Goal: Information Seeking & Learning: Understand process/instructions

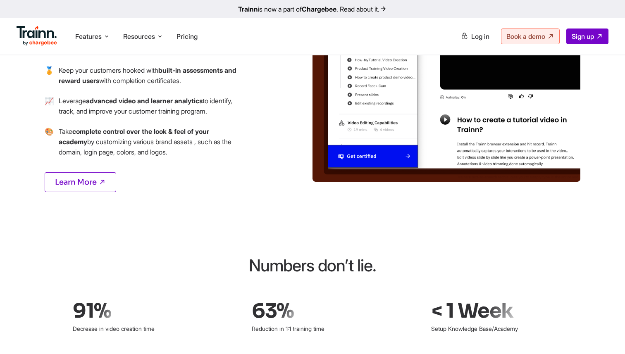
scroll to position [1148, 0]
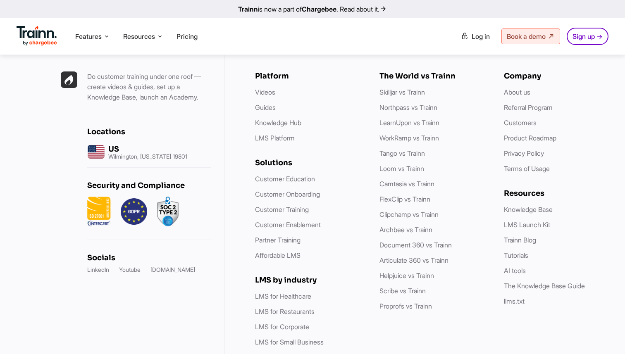
scroll to position [4365, 0]
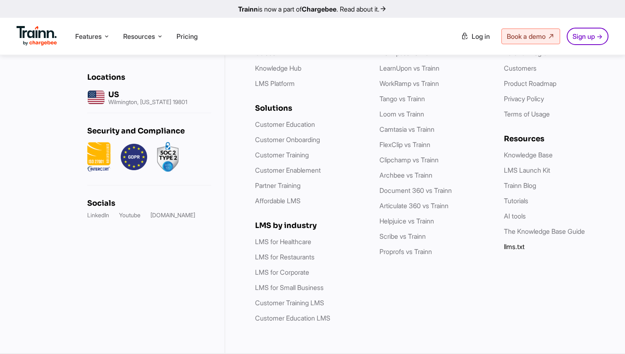
click at [515, 249] on link "llms.txt" at bounding box center [514, 247] width 21 height 8
click at [528, 174] on link "LMS Launch Kit" at bounding box center [527, 170] width 46 height 8
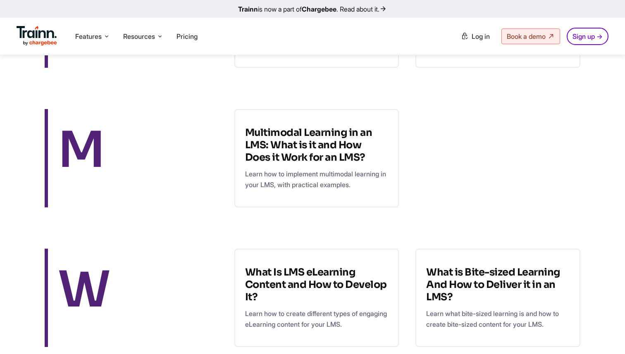
scroll to position [757, 0]
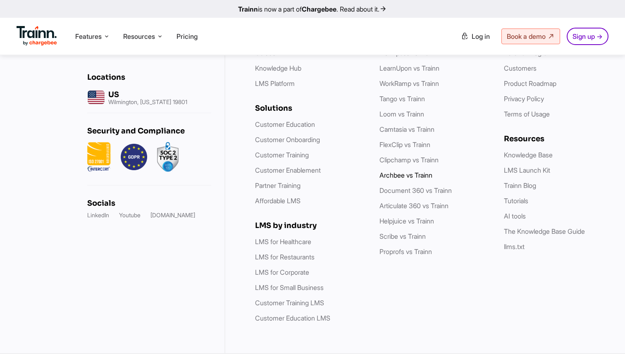
scroll to position [4291, 0]
click at [523, 103] on link "Privacy Policy" at bounding box center [524, 99] width 40 height 8
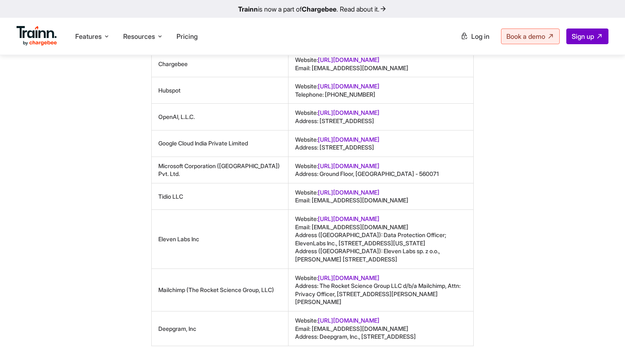
scroll to position [3267, 0]
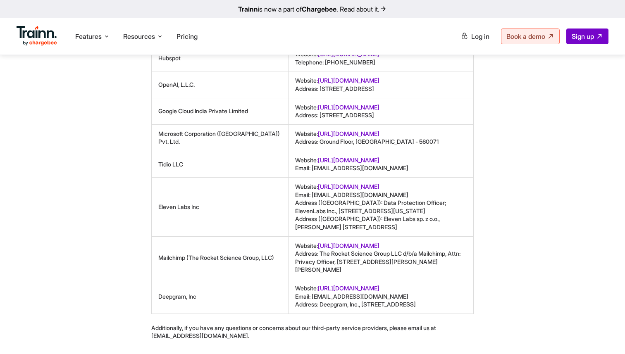
scroll to position [3369, 0]
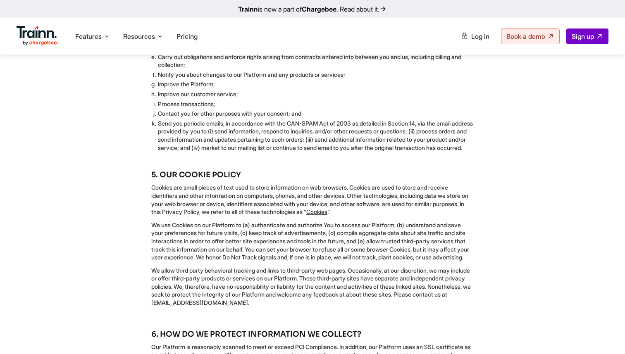
scroll to position [686, 0]
